Goal: Transaction & Acquisition: Purchase product/service

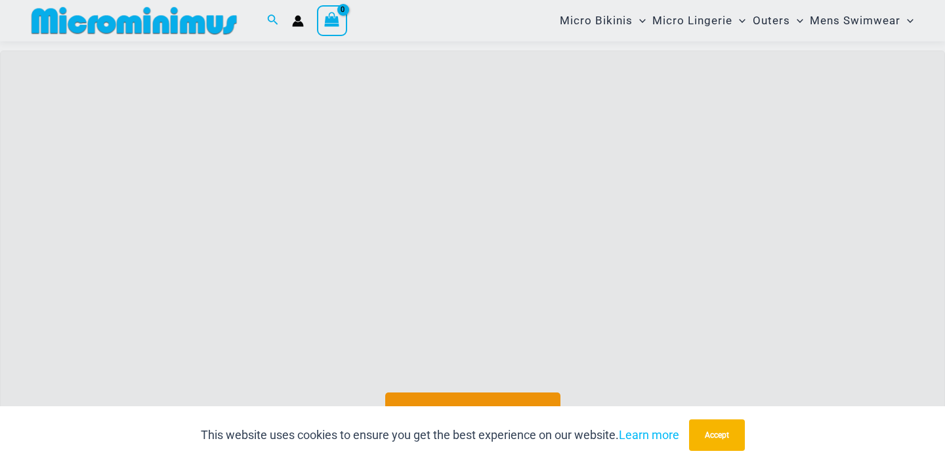
scroll to position [830, 0]
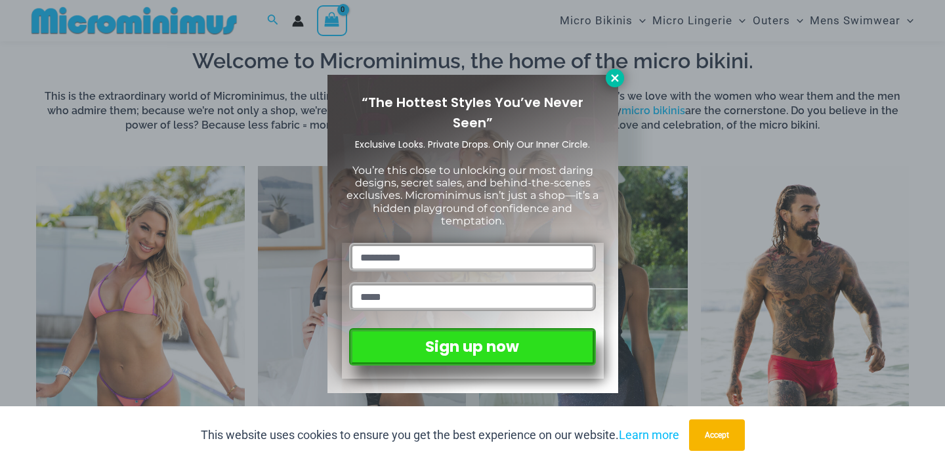
click at [609, 79] on icon at bounding box center [615, 78] width 12 height 12
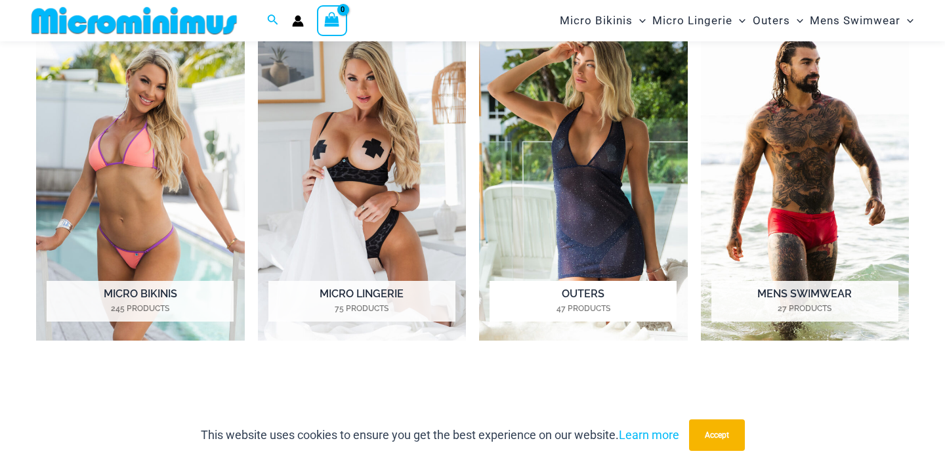
scroll to position [978, 0]
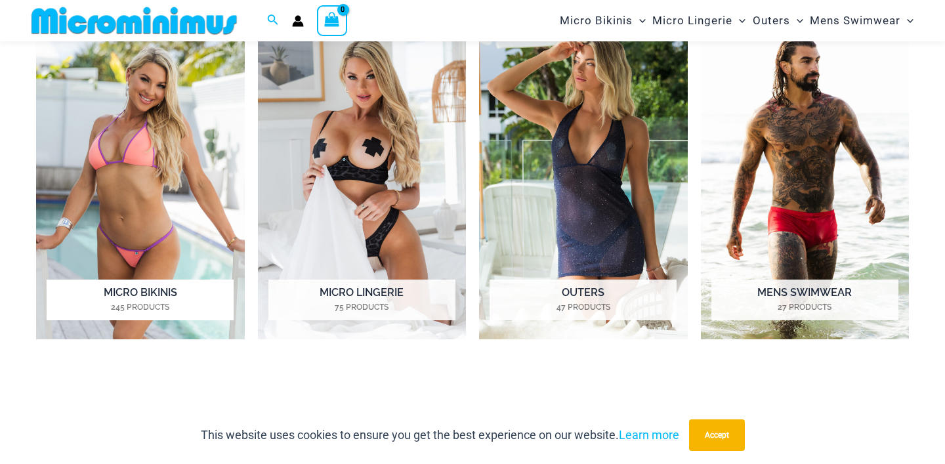
click at [178, 236] on img "Visit product category Micro Bikinis" at bounding box center [140, 179] width 209 height 322
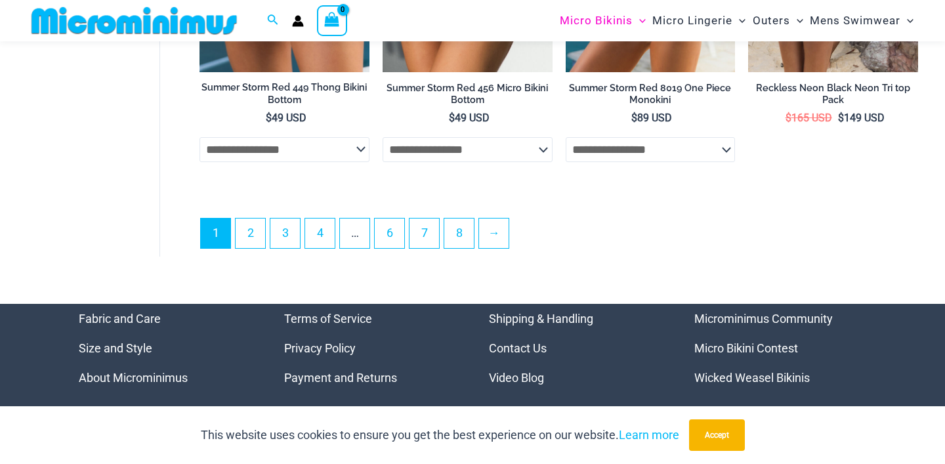
scroll to position [3343, 0]
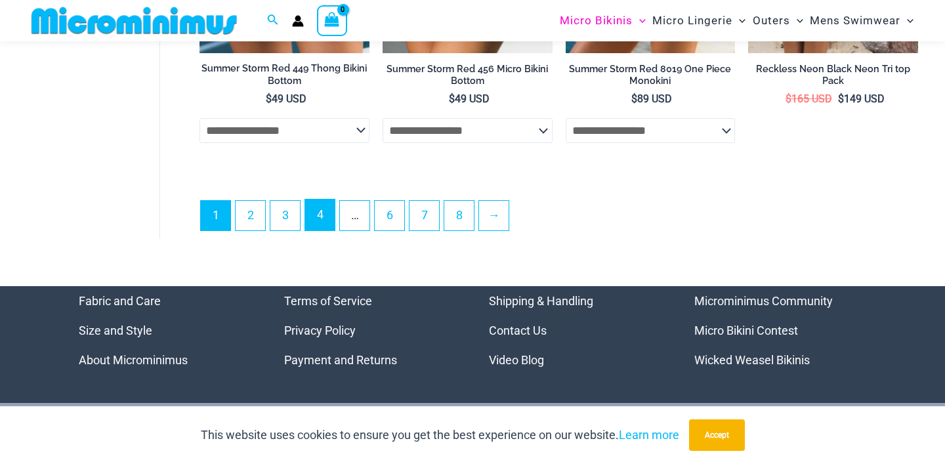
click at [328, 217] on link "4" at bounding box center [320, 215] width 30 height 31
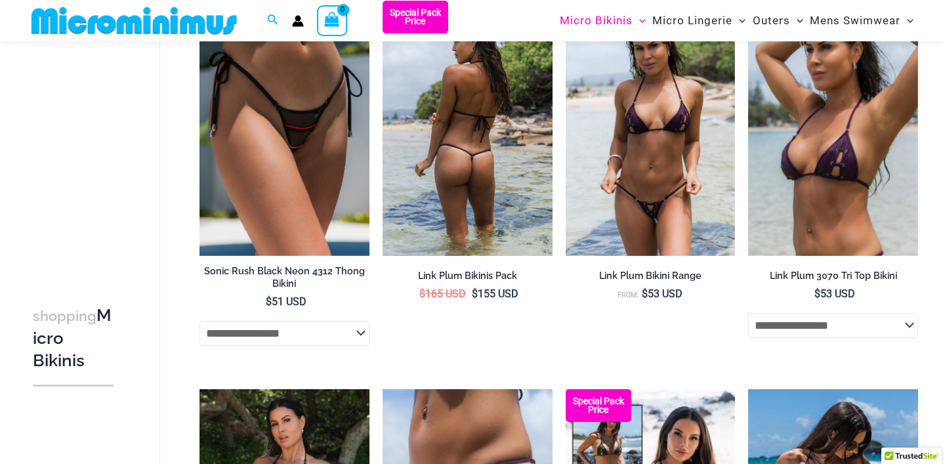
scroll to position [144, 0]
